Goal: Communication & Community: Answer question/provide support

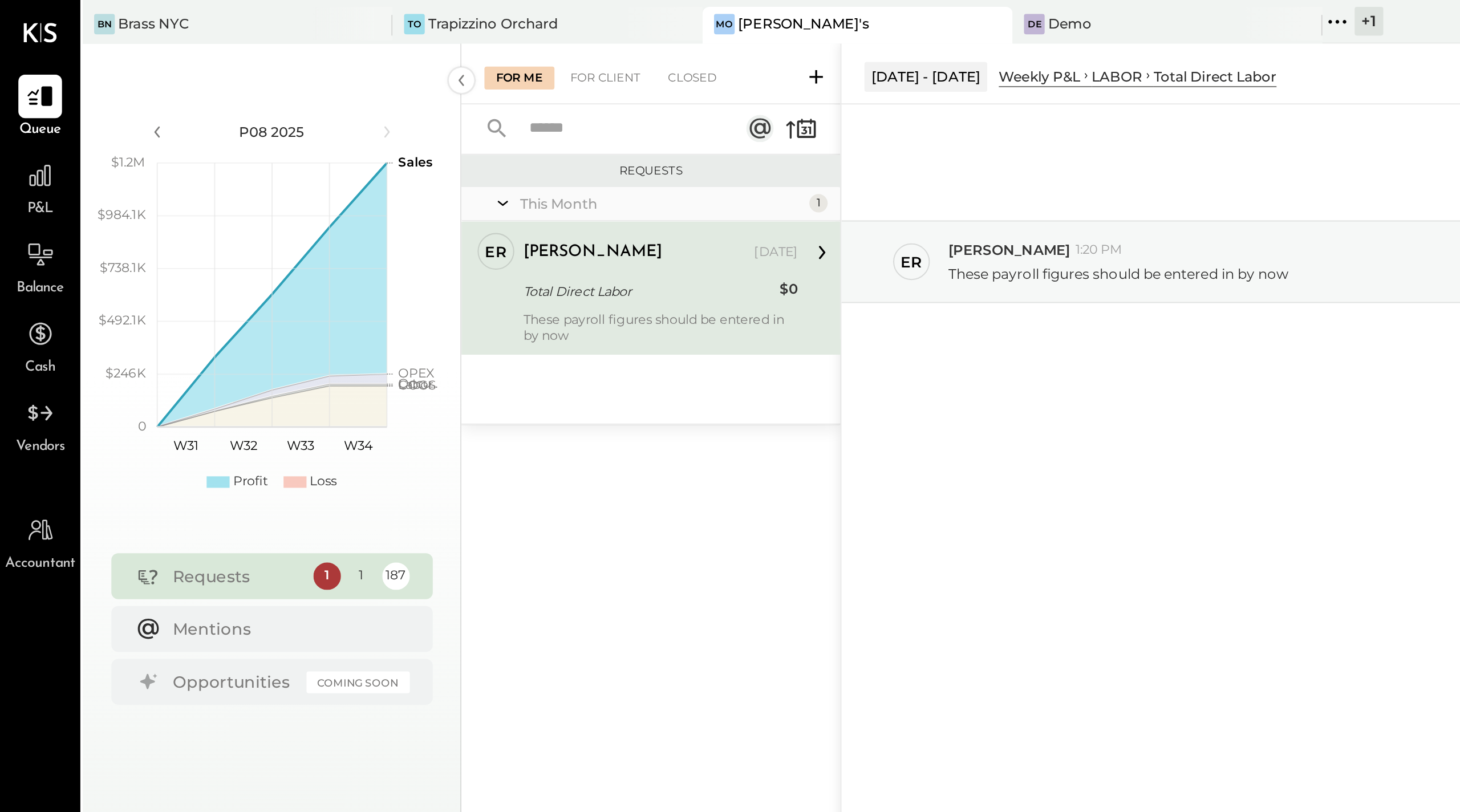
click at [349, 149] on div "Total Direct Labor" at bounding box center [321, 145] width 124 height 11
click at [496, 137] on p "These payroll figures should be entered in by now" at bounding box center [556, 135] width 169 height 10
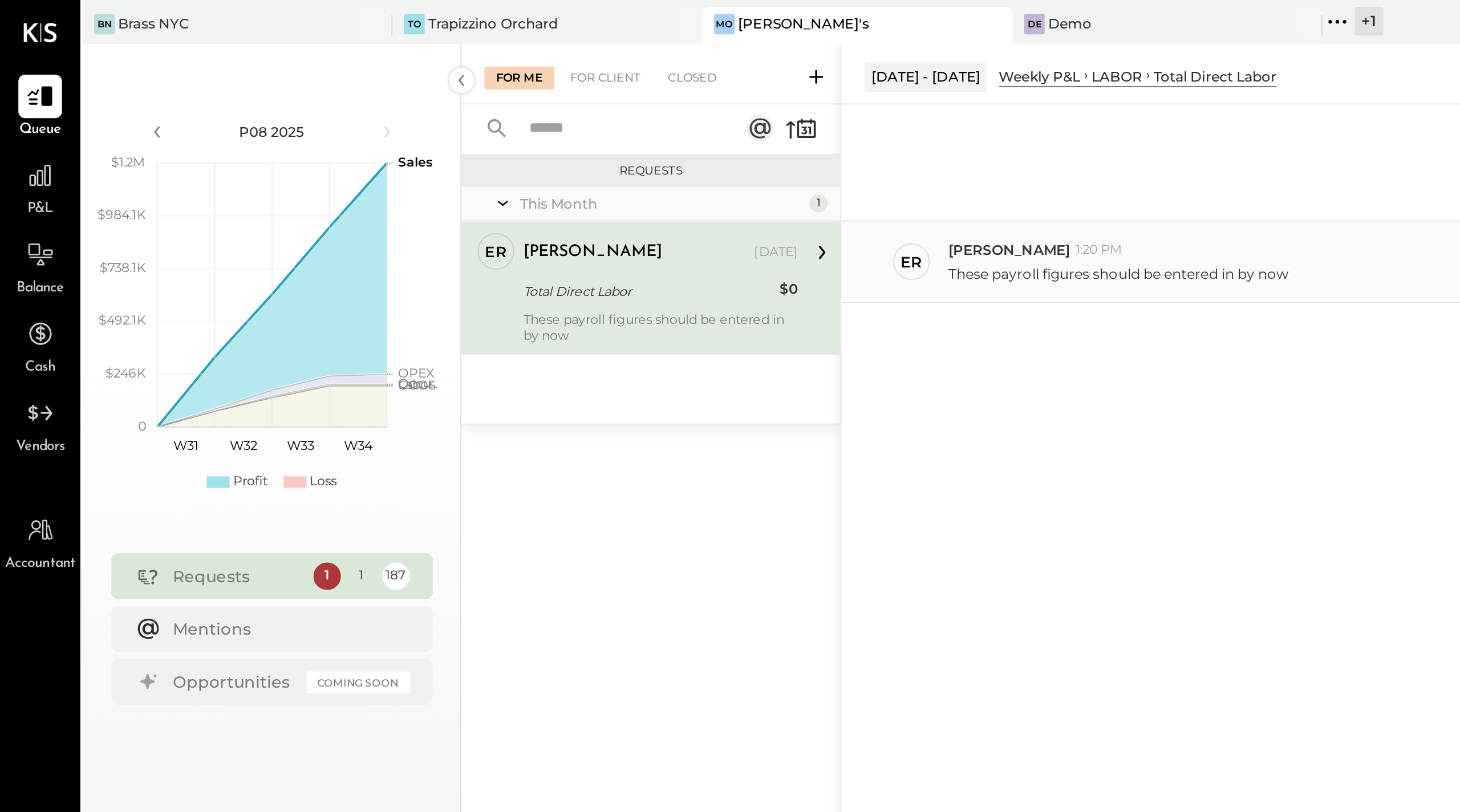
click at [496, 137] on p "These payroll figures should be entered in by now" at bounding box center [556, 135] width 169 height 10
click at [402, 122] on icon at bounding box center [408, 125] width 15 height 15
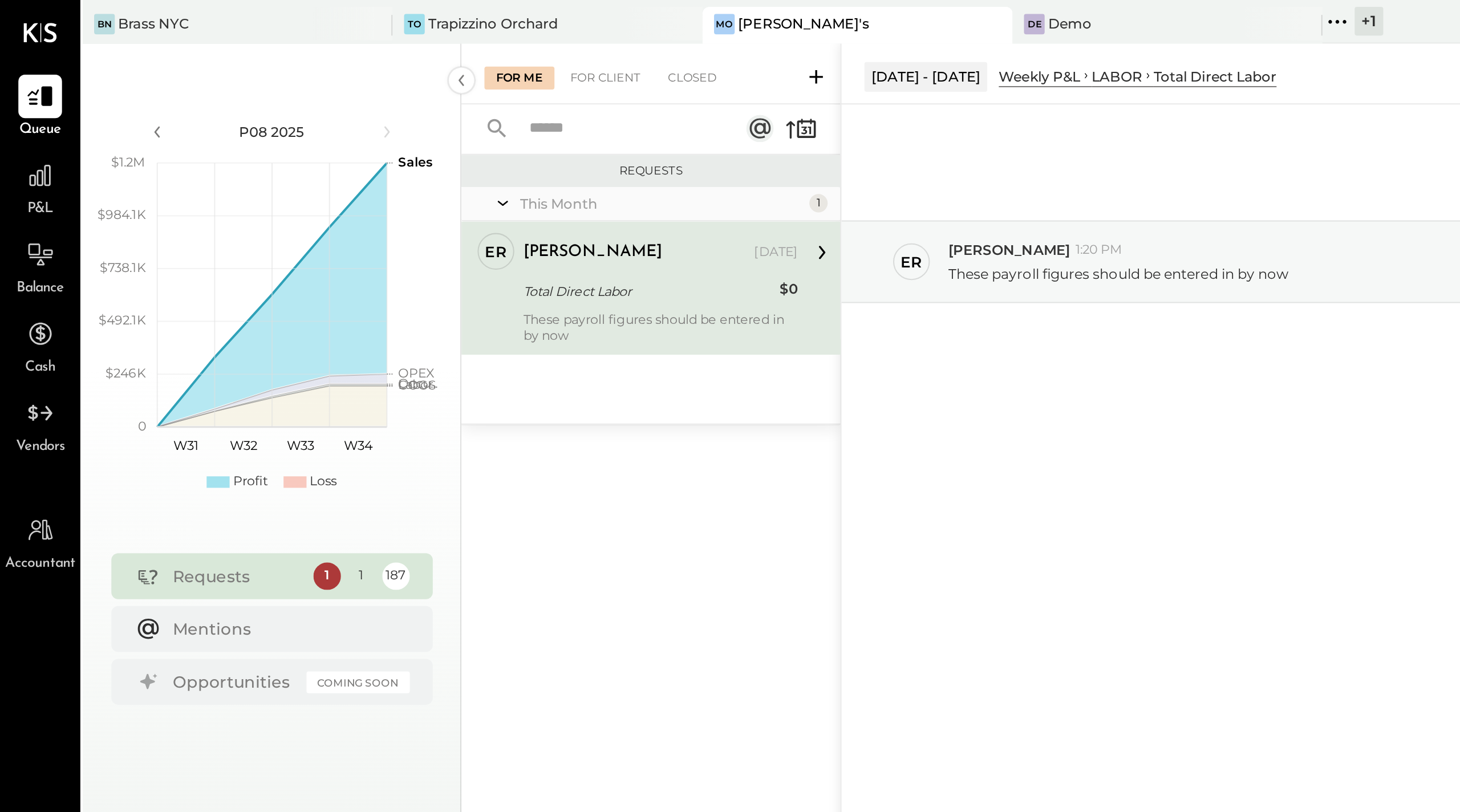
click at [402, 122] on icon at bounding box center [408, 125] width 15 height 15
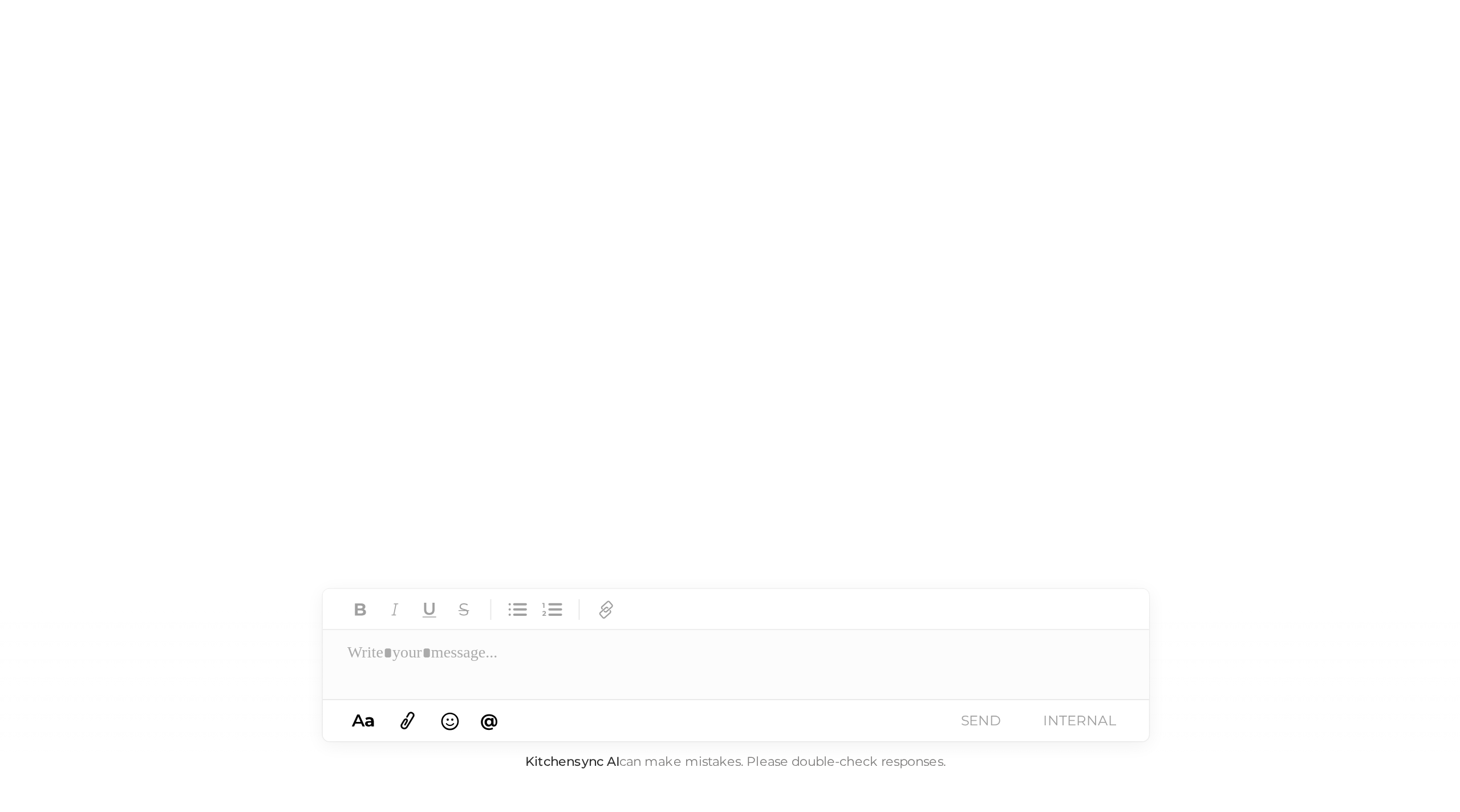
click at [771, 733] on div at bounding box center [940, 733] width 411 height 23
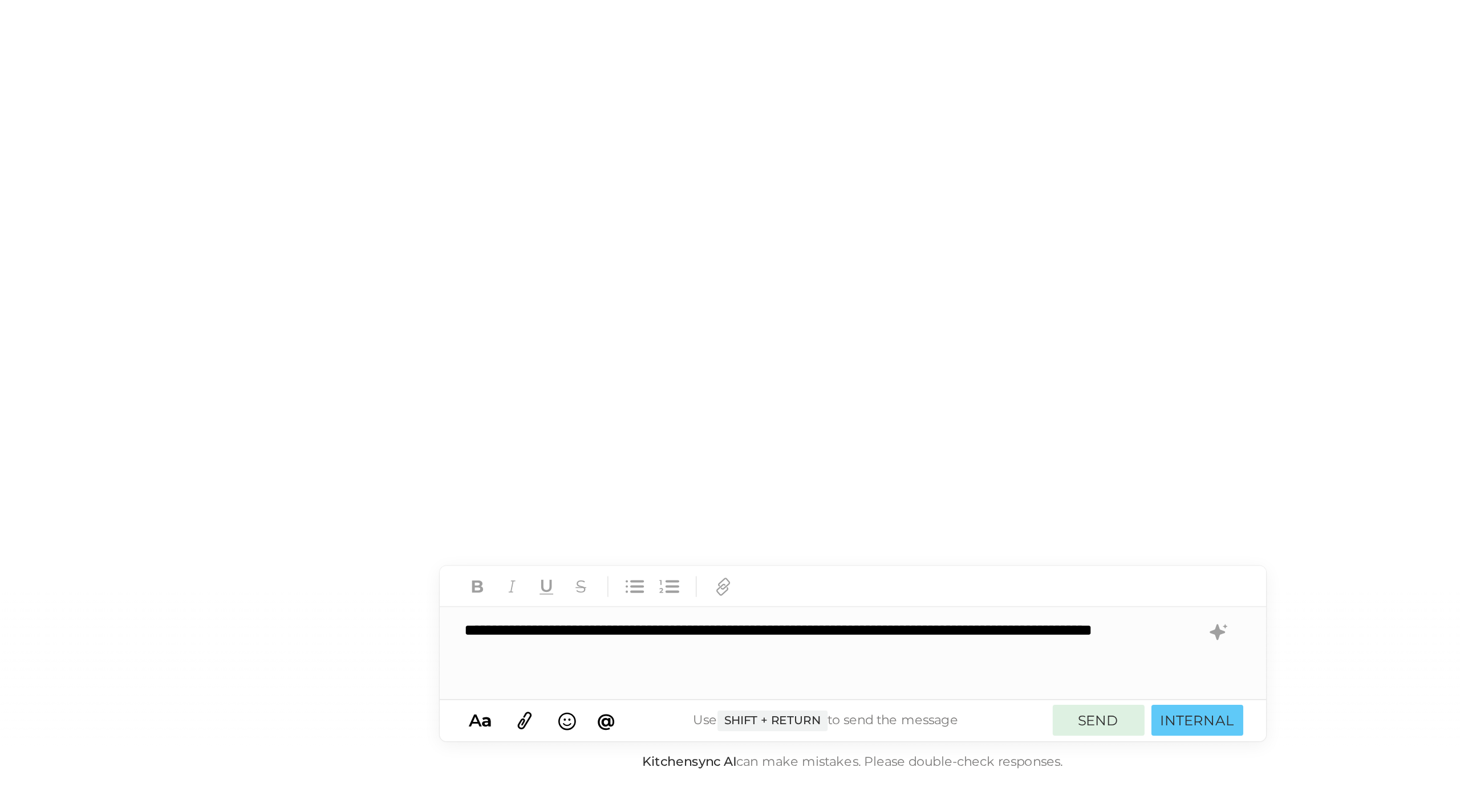
click at [1062, 769] on button "SEND" at bounding box center [1061, 766] width 46 height 16
